Goal: Transaction & Acquisition: Purchase product/service

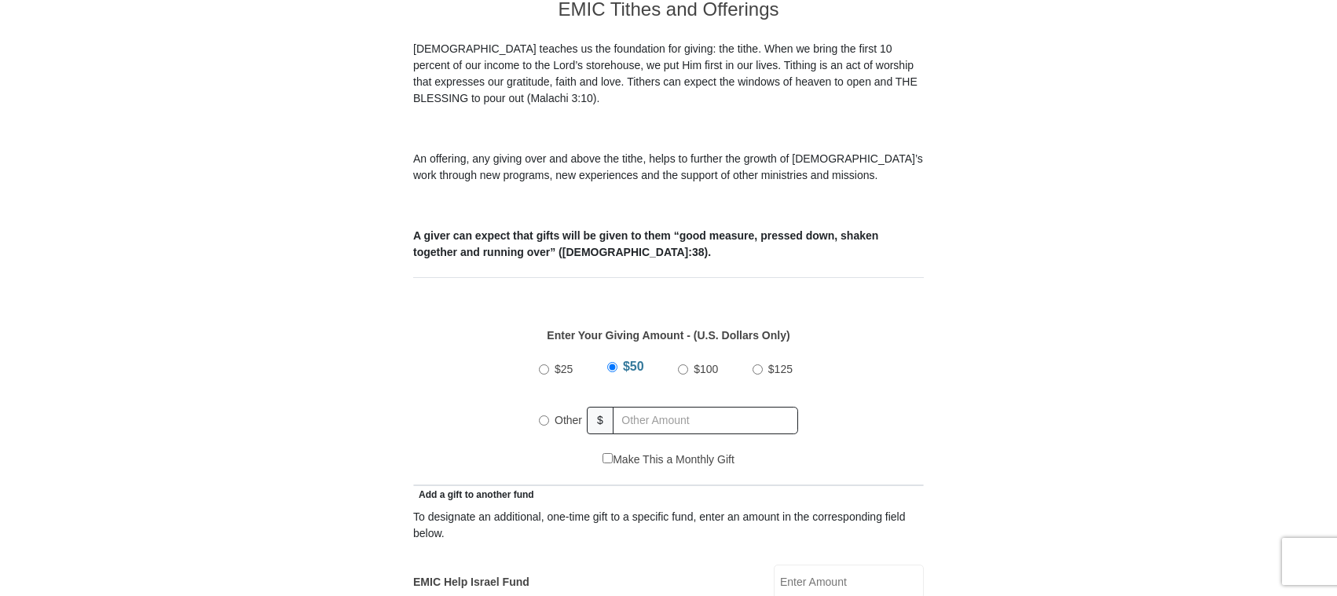
scroll to position [550, 0]
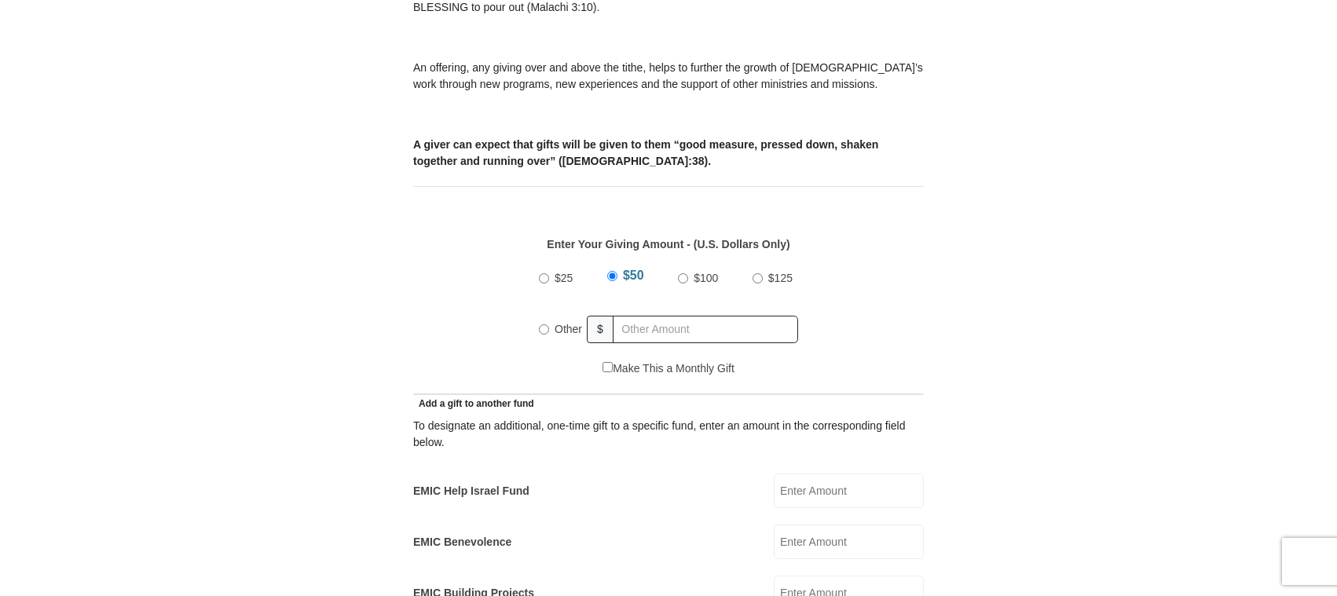
click at [680, 273] on input "$100" at bounding box center [683, 278] width 10 height 10
radio input "true"
click at [814, 474] on input "EMIC Help Israel Fund" at bounding box center [849, 491] width 150 height 35
type input "20.00"
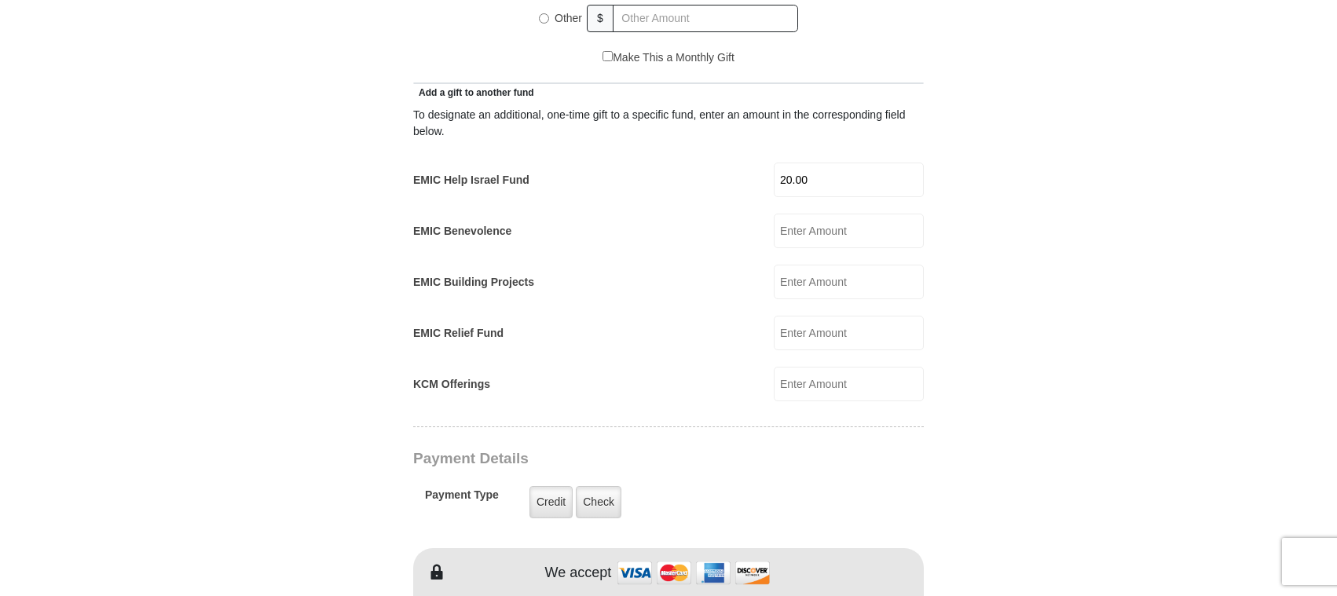
scroll to position [864, 0]
click at [610, 483] on label "Check" at bounding box center [599, 499] width 46 height 32
click at [0, 0] on input "Check" at bounding box center [0, 0] width 0 height 0
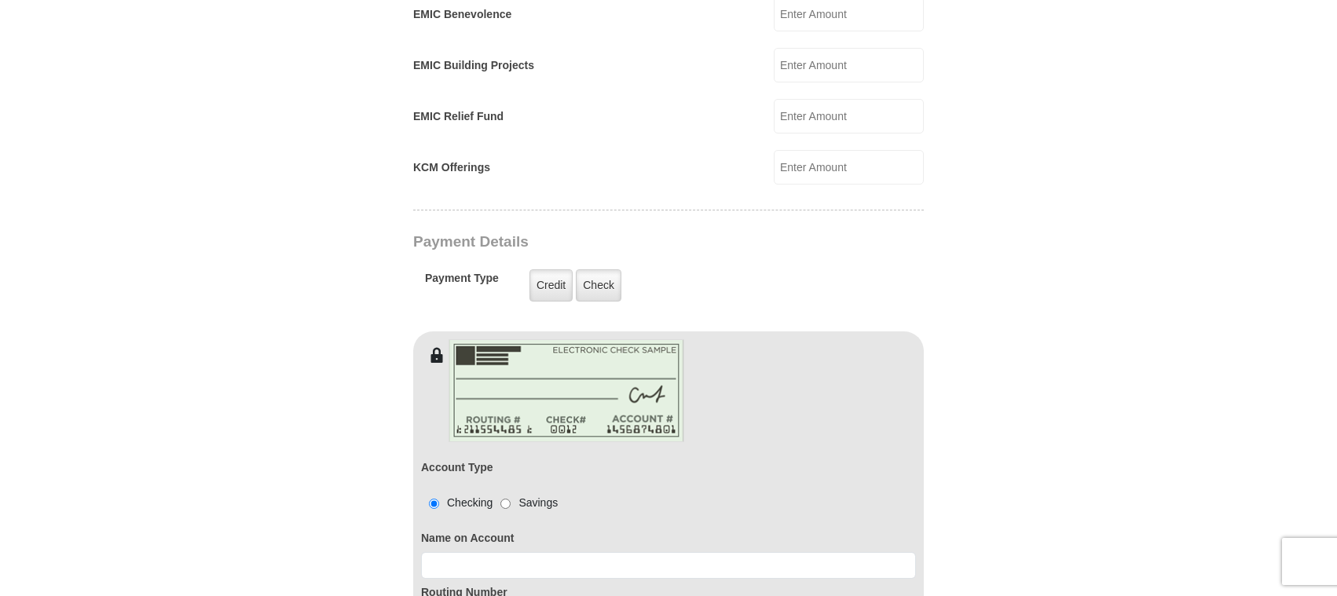
scroll to position [1100, 0]
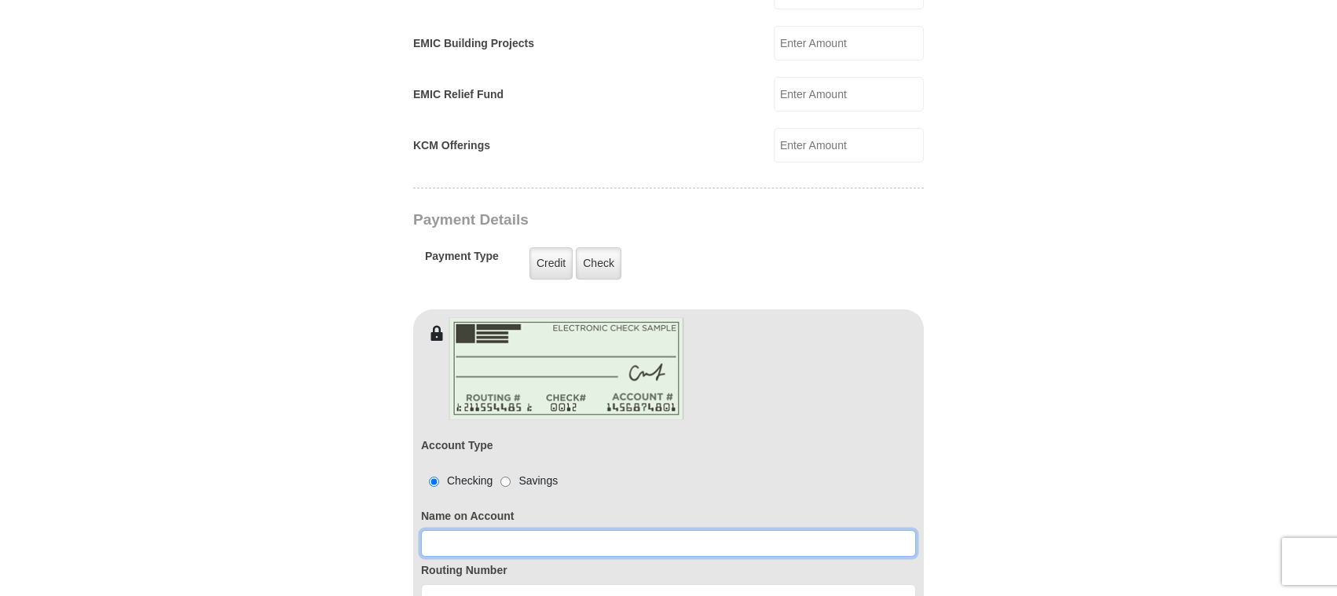
click at [555, 530] on input at bounding box center [668, 543] width 495 height 27
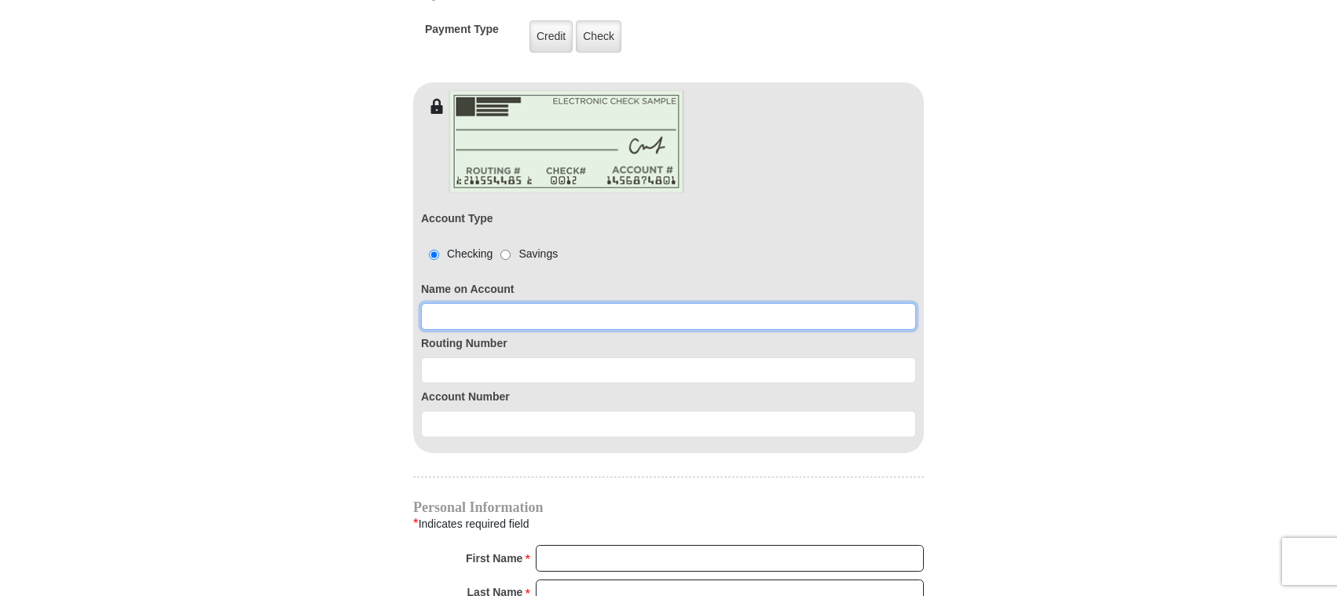
scroll to position [1335, 0]
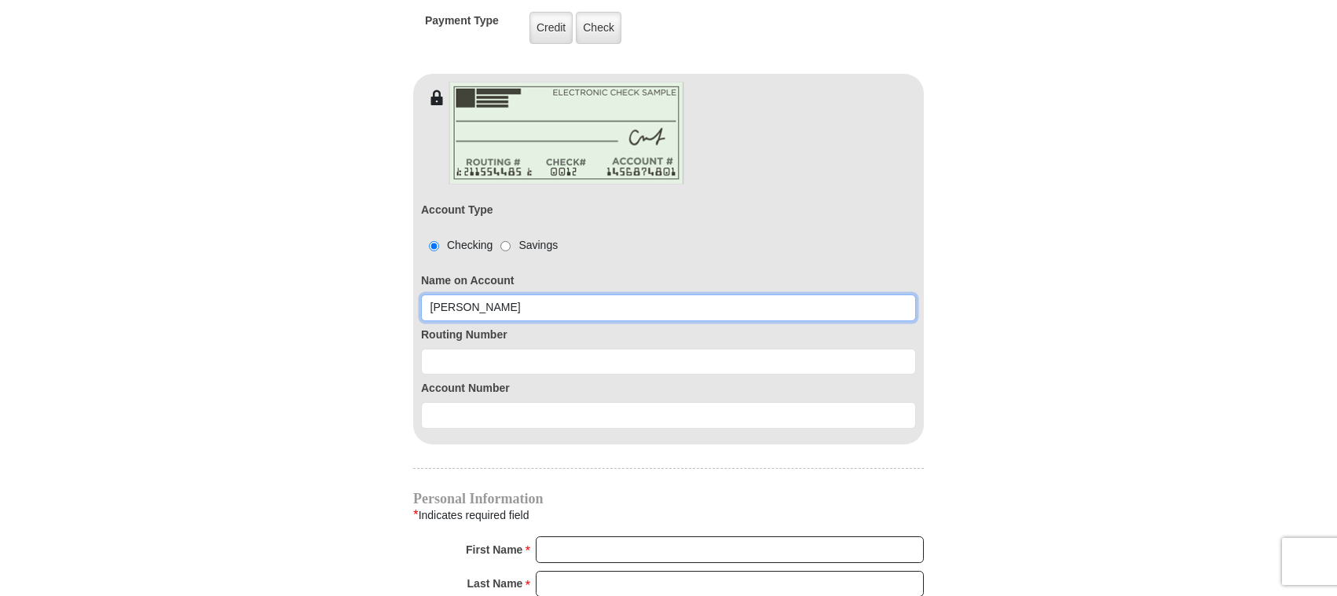
type input "[PERSON_NAME]"
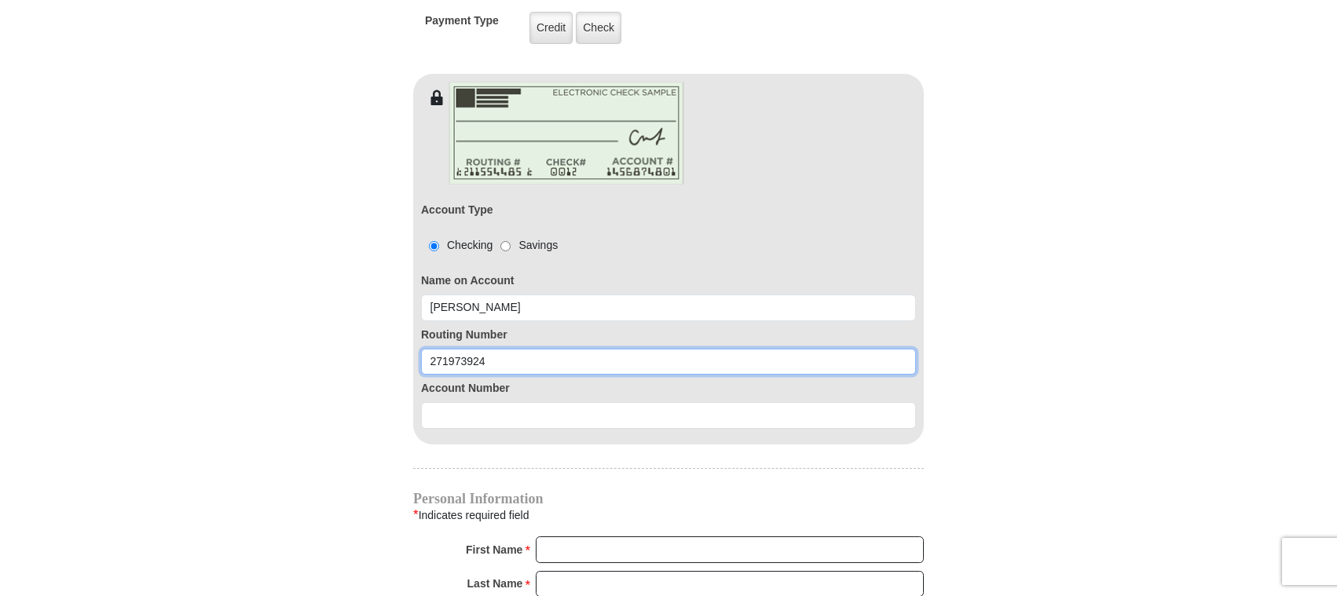
type input "271973924"
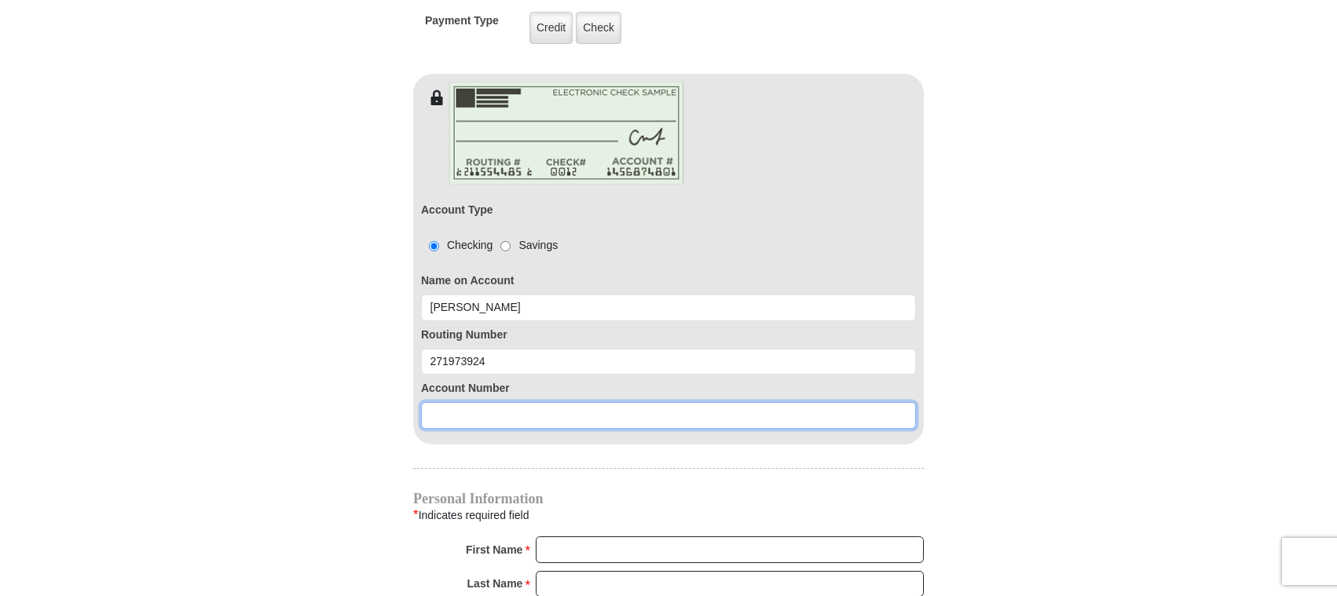
click at [470, 402] on input at bounding box center [668, 415] width 495 height 27
type input "0110000710"
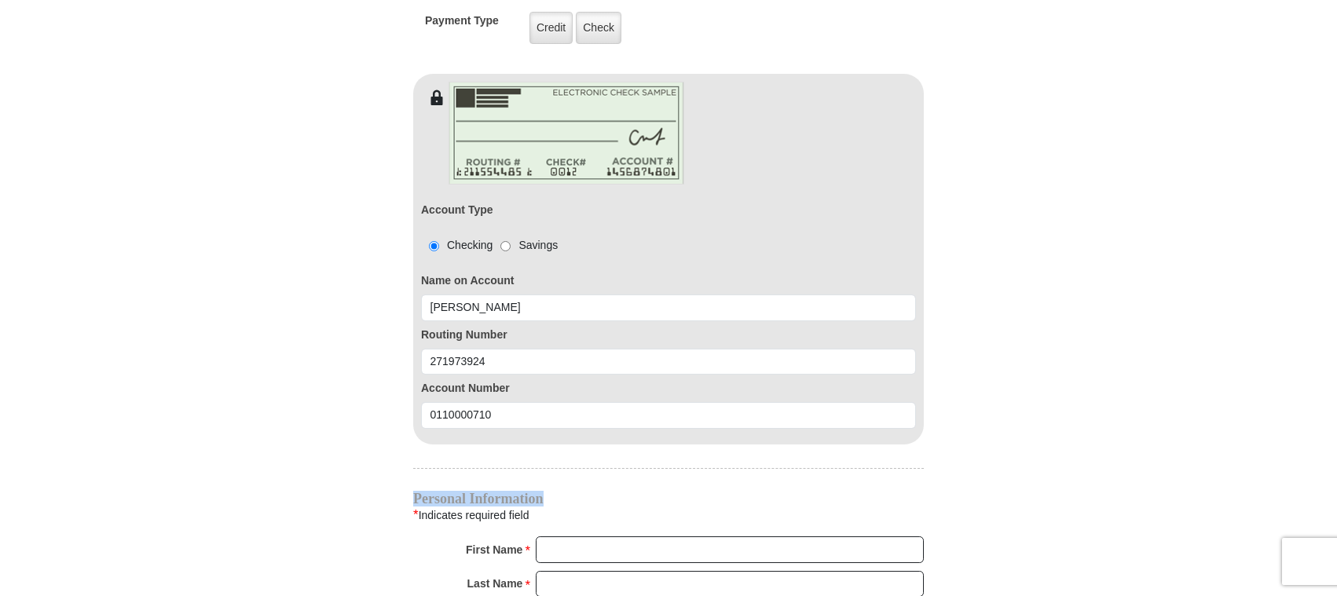
click at [812, 451] on div "EMIC Tithes and Offerings The [DEMOGRAPHIC_DATA] teaches us the foundation for …" at bounding box center [668, 177] width 511 height 2143
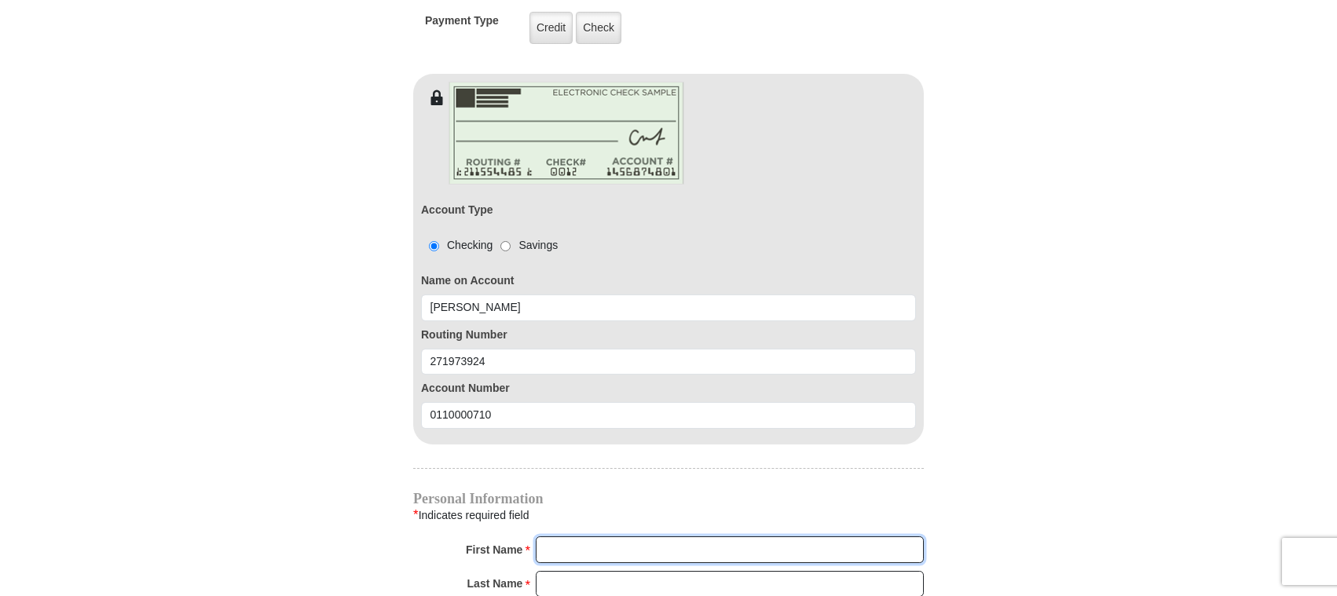
click at [643, 537] on input "First Name *" at bounding box center [730, 550] width 388 height 27
type input "Lorna"
type input "Sobilo"
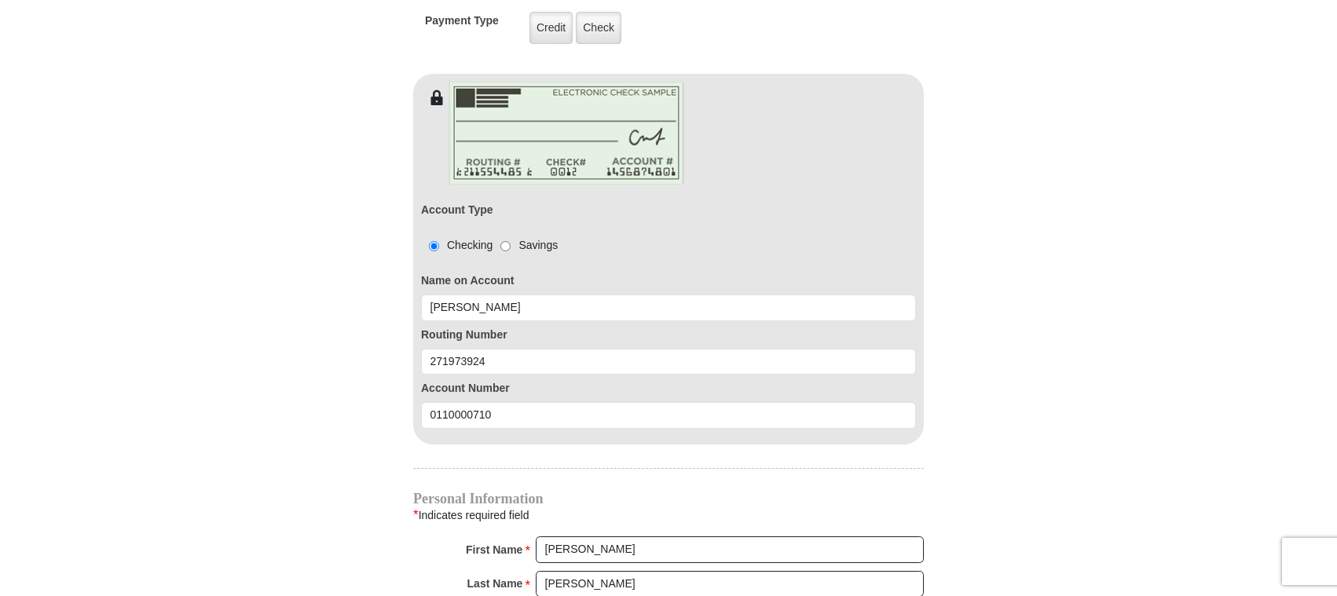
type input "lornasings@yahoo.com"
type input "628 South Street"
type input "Munster"
select select "IN"
type input "46321"
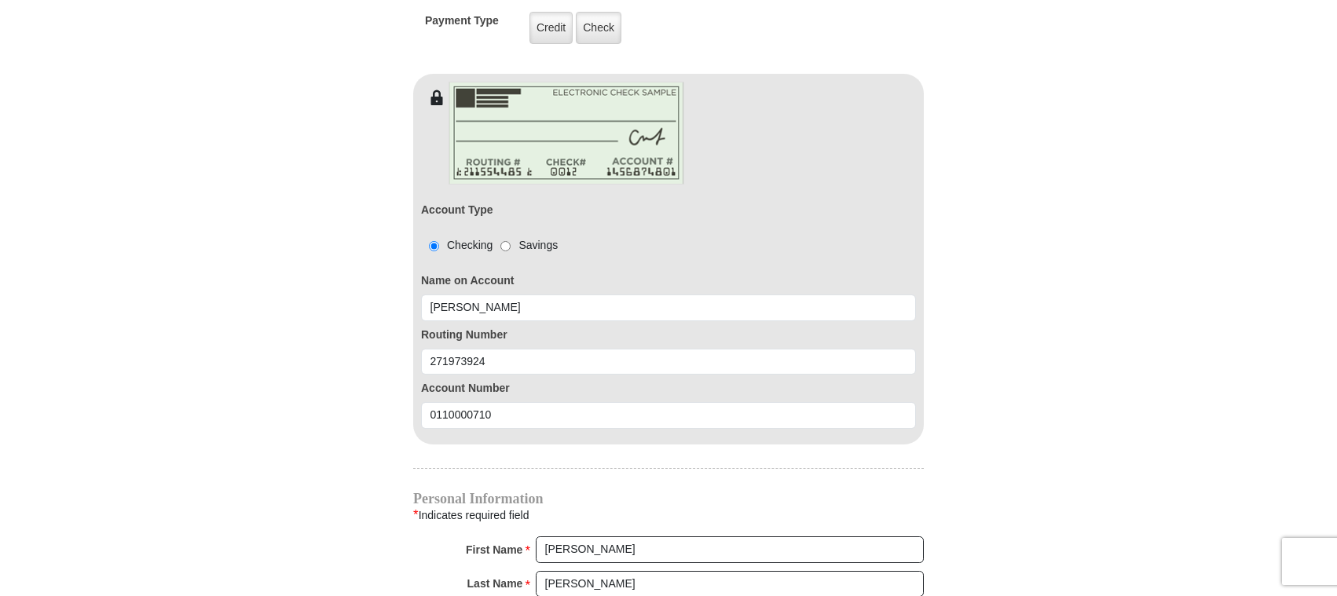
type input "2198364383"
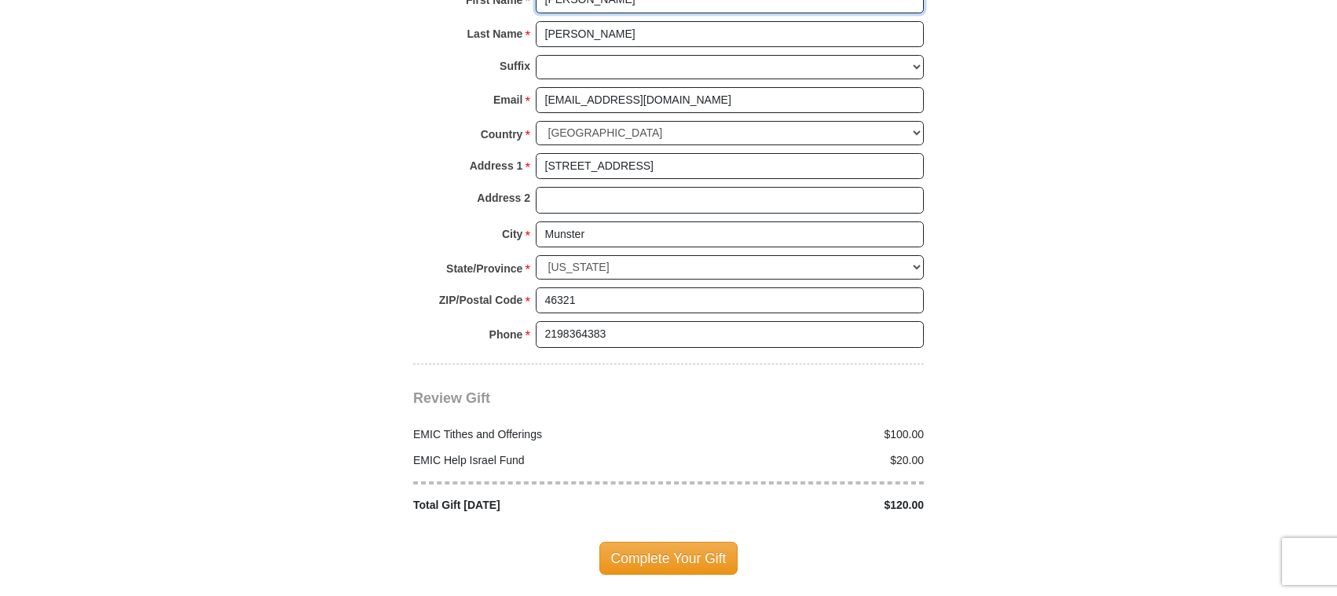
scroll to position [2043, 0]
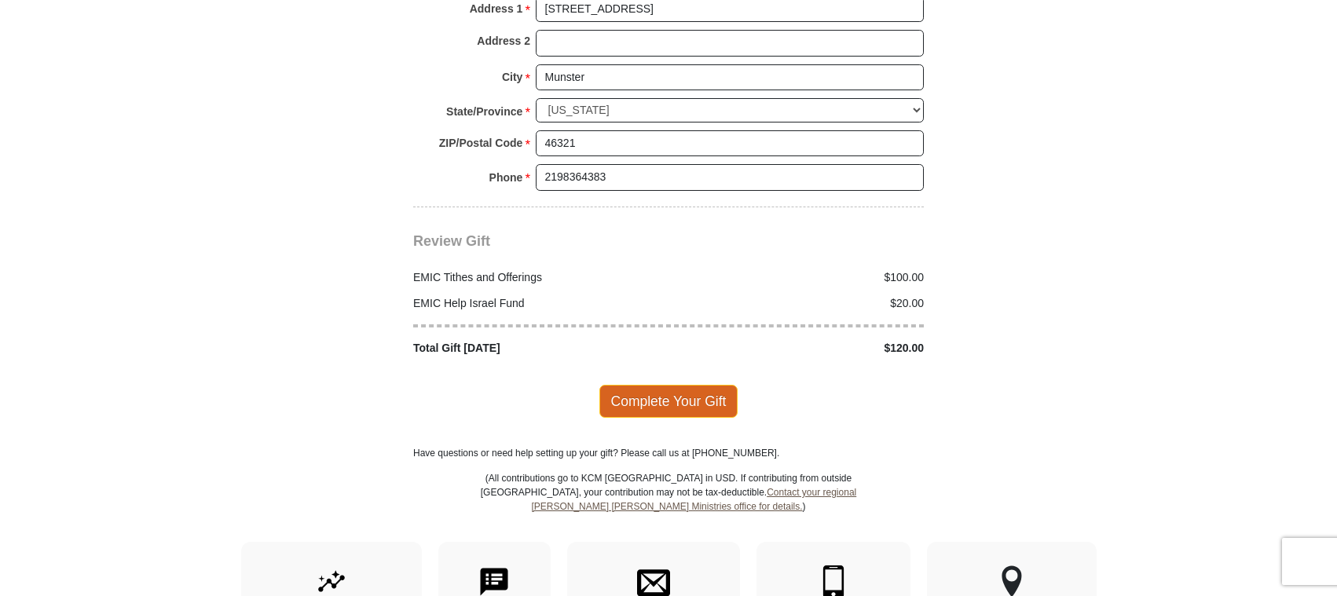
click at [669, 385] on span "Complete Your Gift" at bounding box center [668, 401] width 139 height 33
